Goal: Information Seeking & Learning: Learn about a topic

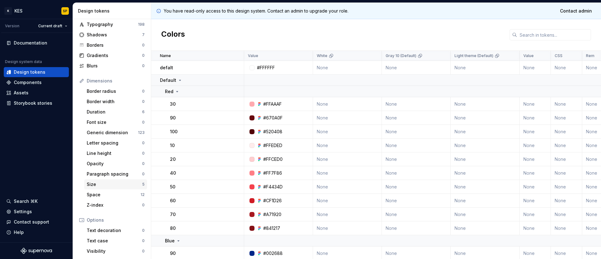
scroll to position [84, 0]
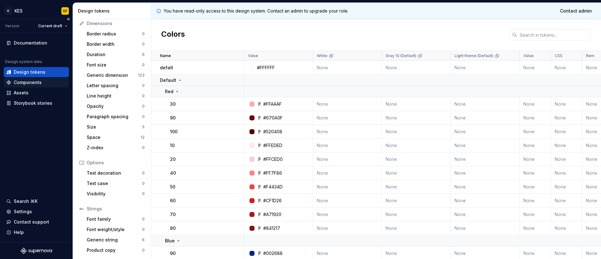
click at [29, 81] on div "Components" at bounding box center [28, 82] width 28 height 6
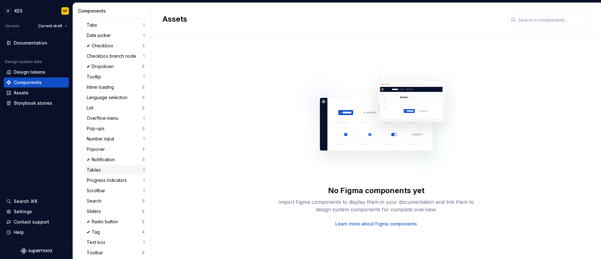
scroll to position [331, 0]
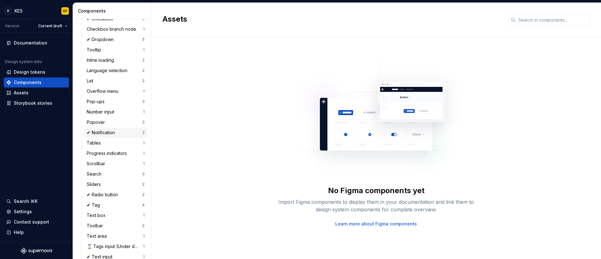
click at [106, 136] on div "✔ Notification" at bounding box center [102, 132] width 31 height 6
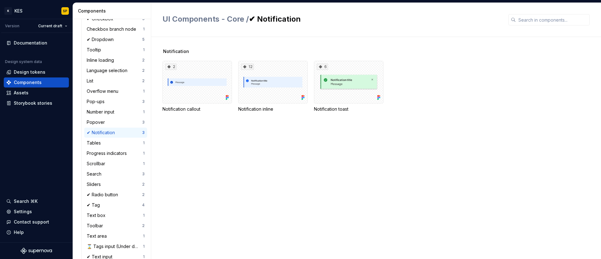
click at [281, 168] on div "Notification 2 Notification callout 12 Notification inline 6 Notification toast" at bounding box center [382, 148] width 439 height 222
click at [199, 84] on div "2" at bounding box center [198, 82] width 70 height 43
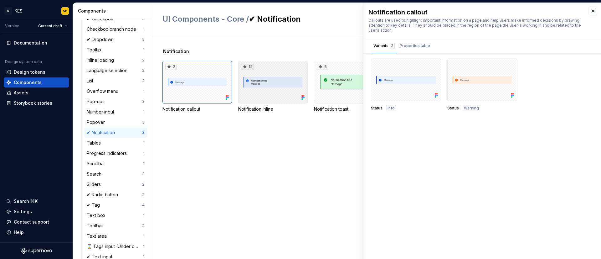
click at [252, 84] on div "12" at bounding box center [273, 82] width 70 height 43
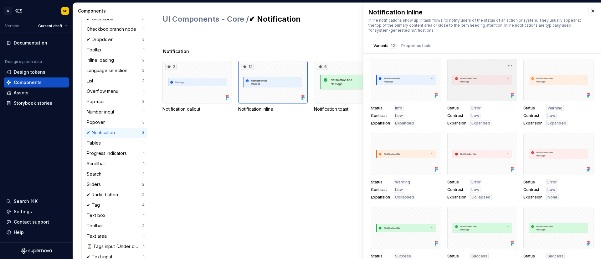
click at [475, 83] on div at bounding box center [483, 80] width 70 height 43
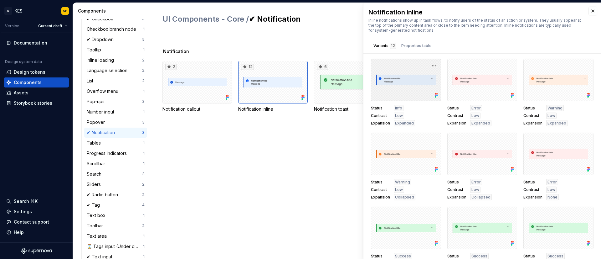
click at [401, 81] on div at bounding box center [406, 80] width 70 height 43
click at [497, 87] on div at bounding box center [483, 80] width 70 height 43
click at [539, 84] on div at bounding box center [559, 80] width 70 height 43
click at [324, 191] on div "Notification 2 Notification callout 12 Notification inline 6 Notification toast" at bounding box center [382, 148] width 439 height 222
click at [418, 47] on div "Properties table" at bounding box center [416, 46] width 30 height 6
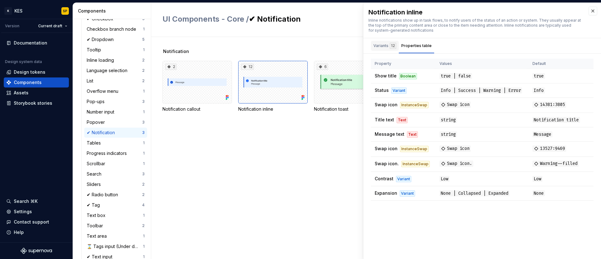
click at [383, 48] on div "Variants 12" at bounding box center [385, 46] width 23 height 6
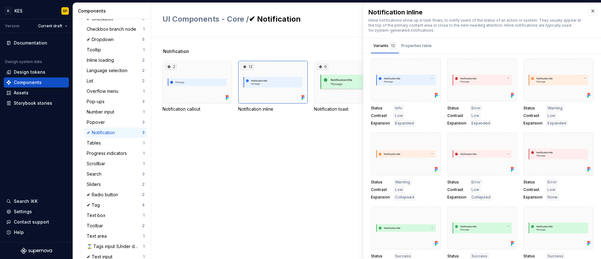
scroll to position [331, 0]
